Goal: Information Seeking & Learning: Learn about a topic

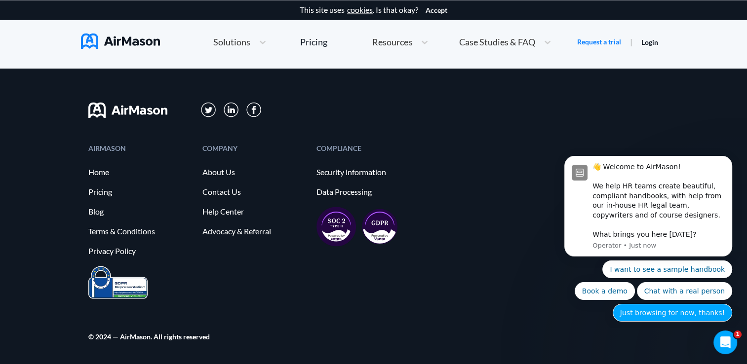
click at [658, 316] on button "Just browsing for now, thanks!" at bounding box center [672, 313] width 119 height 18
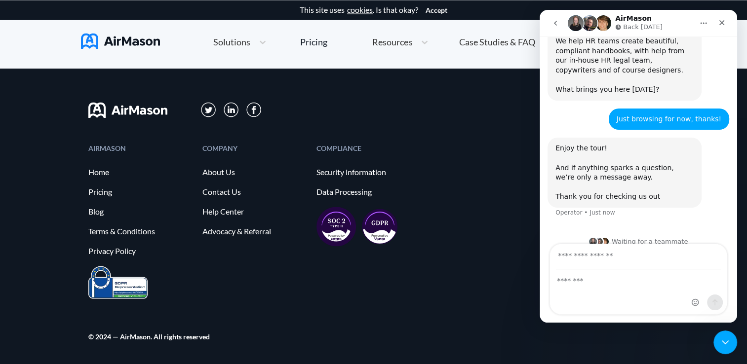
scroll to position [77, 0]
type input "*"
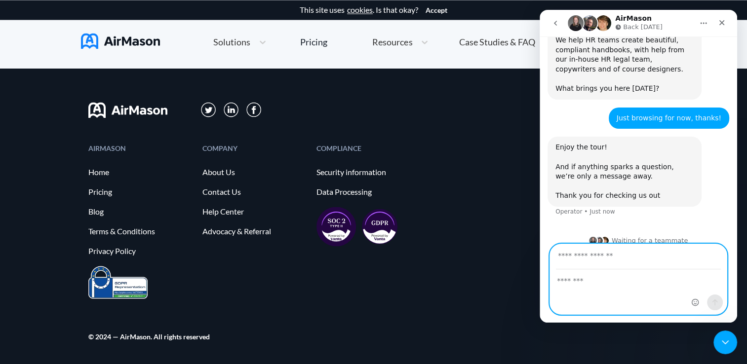
click at [589, 283] on textarea "Message…" at bounding box center [638, 278] width 177 height 17
type textarea "**********"
click at [569, 255] on input "Your email" at bounding box center [638, 256] width 165 height 25
type input "**********"
click at [636, 278] on textarea "**********" at bounding box center [638, 278] width 177 height 17
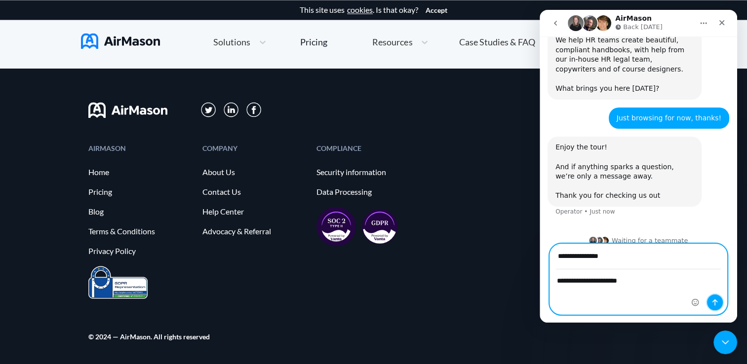
click at [712, 301] on icon "Send a message…" at bounding box center [715, 303] width 8 height 8
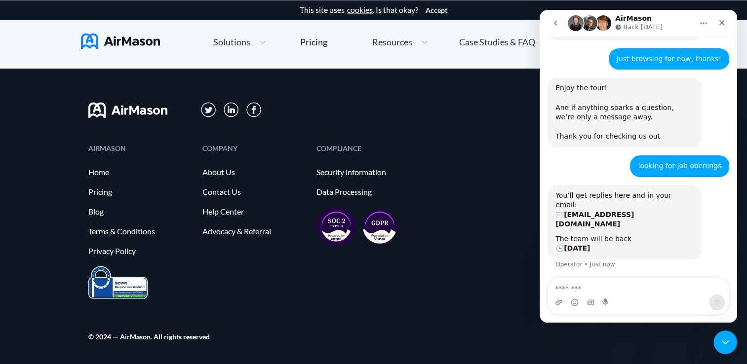
scroll to position [136, 0]
click at [723, 23] on icon "Close" at bounding box center [722, 23] width 8 height 8
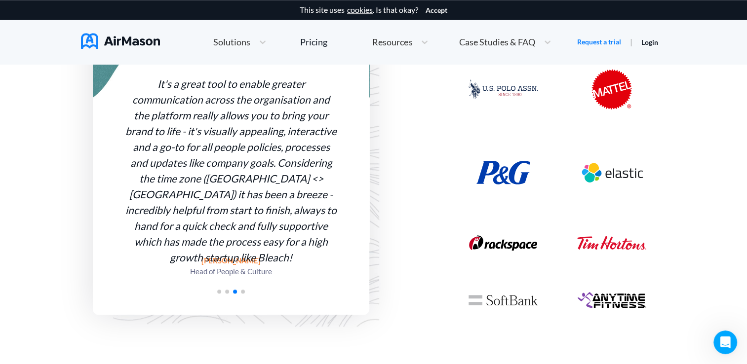
scroll to position [257, 0]
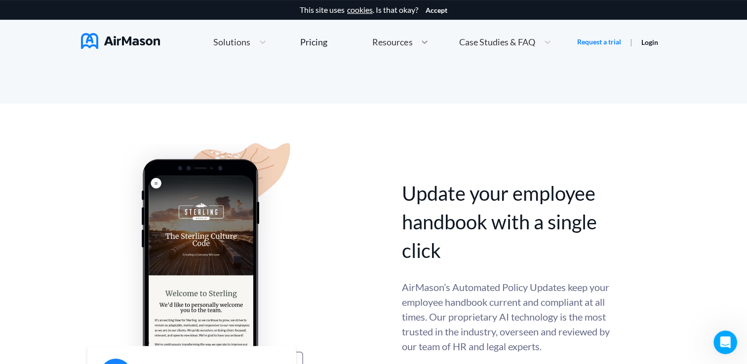
click at [424, 41] on icon at bounding box center [425, 42] width 10 height 10
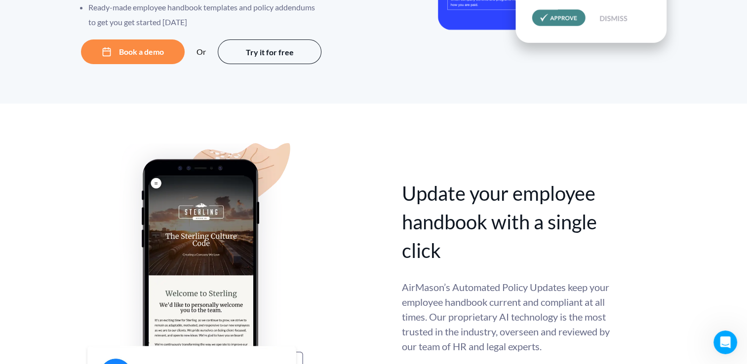
scroll to position [0, 0]
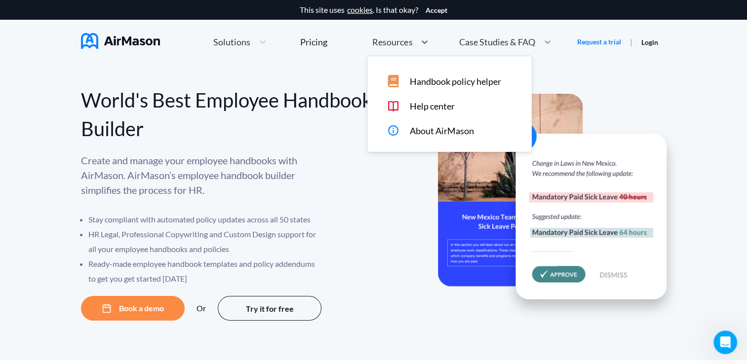
click at [545, 39] on icon at bounding box center [547, 42] width 10 height 10
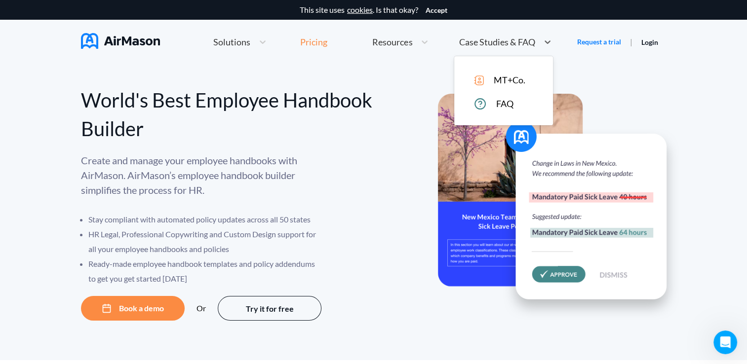
click at [317, 45] on div "Pricing" at bounding box center [313, 42] width 27 height 9
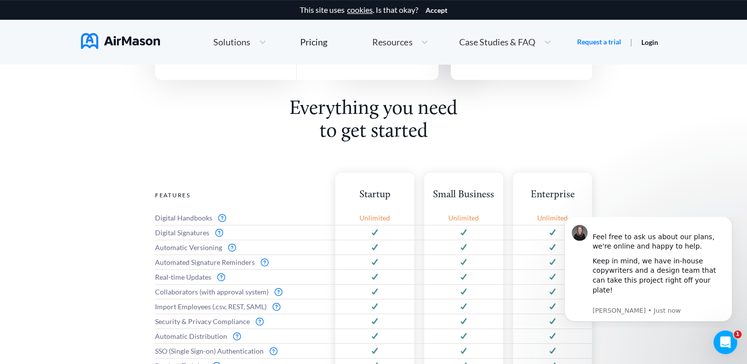
scroll to position [302, 0]
